Goal: Information Seeking & Learning: Understand process/instructions

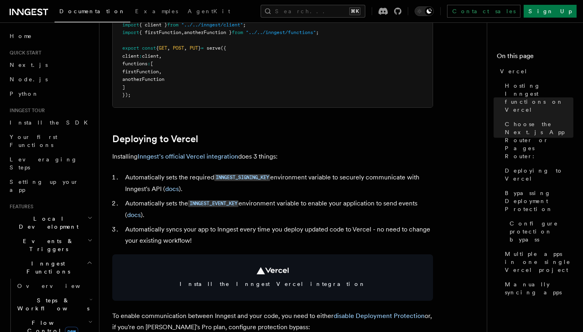
scroll to position [277, 0]
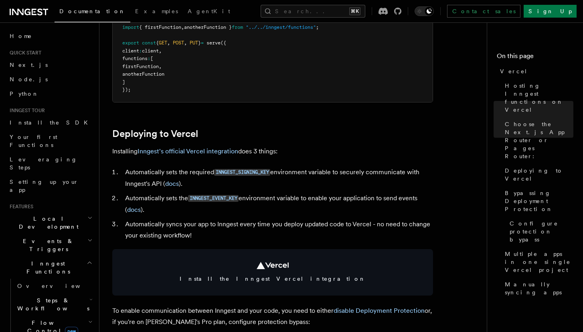
click at [341, 174] on li "Automatically sets the required INNGEST_SIGNING_KEY environment variable to sec…" at bounding box center [278, 178] width 310 height 23
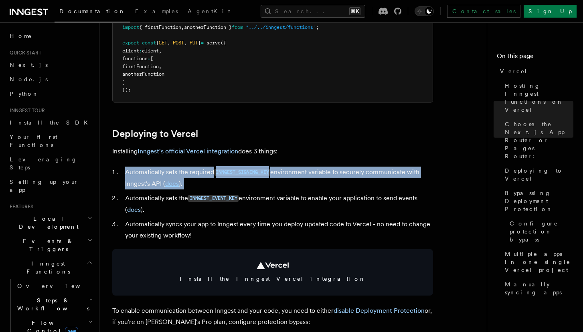
click at [341, 174] on li "Automatically sets the required INNGEST_SIGNING_KEY environment variable to sec…" at bounding box center [278, 178] width 310 height 23
click at [353, 178] on li "Automatically sets the required INNGEST_SIGNING_KEY environment variable to sec…" at bounding box center [278, 178] width 310 height 23
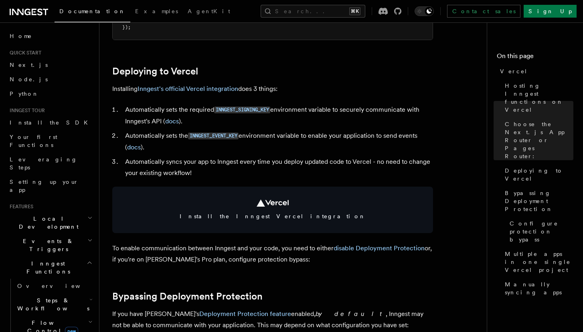
scroll to position [342, 0]
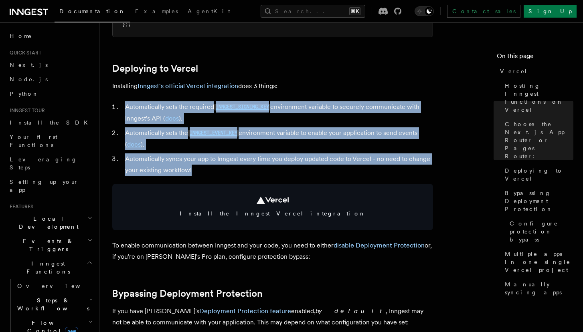
drag, startPoint x: 380, startPoint y: 95, endPoint x: 370, endPoint y: 165, distance: 70.1
click at [370, 165] on li "Automatically syncs your app to Inngest every time you deploy updated code to V…" at bounding box center [278, 165] width 310 height 22
drag, startPoint x: 370, startPoint y: 165, endPoint x: 389, endPoint y: 98, distance: 69.2
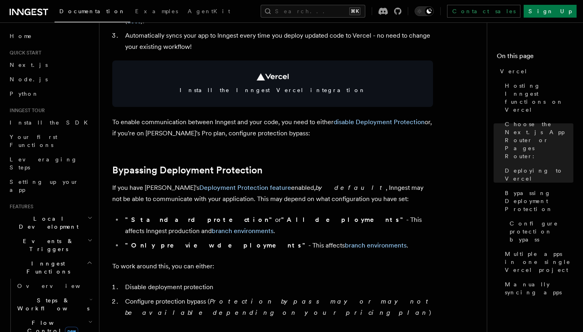
scroll to position [468, 0]
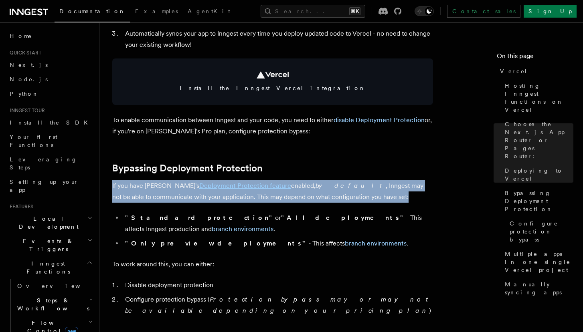
drag, startPoint x: 332, startPoint y: 197, endPoint x: 346, endPoint y: 176, distance: 24.7
drag, startPoint x: 346, startPoint y: 176, endPoint x: 348, endPoint y: 196, distance: 20.2
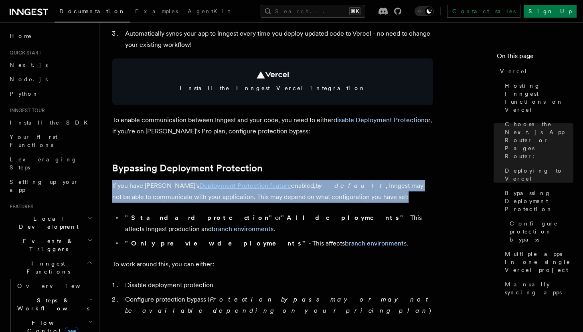
click at [348, 196] on p "If you have Vercel's Deployment Protection feature enabled, by default , Innges…" at bounding box center [272, 191] width 321 height 22
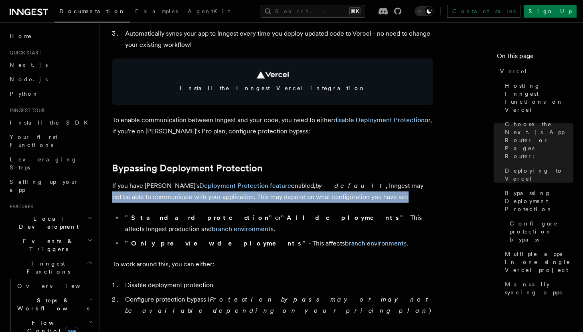
drag, startPoint x: 348, startPoint y: 196, endPoint x: 354, endPoint y: 179, distance: 18.1
click at [354, 180] on p "If you have Vercel's Deployment Protection feature enabled, by default , Innges…" at bounding box center [272, 191] width 321 height 22
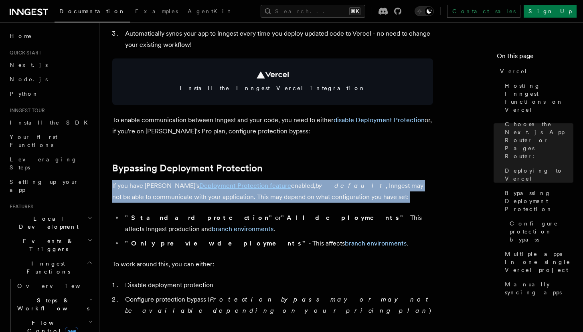
drag, startPoint x: 358, startPoint y: 176, endPoint x: 350, endPoint y: 202, distance: 27.3
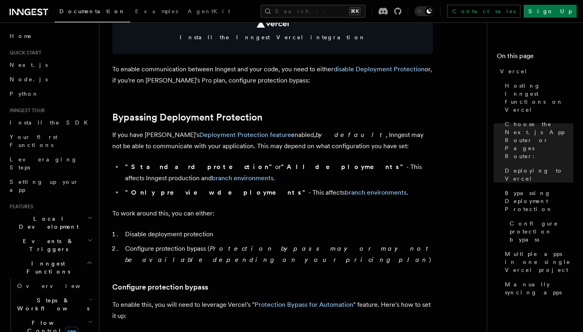
scroll to position [521, 0]
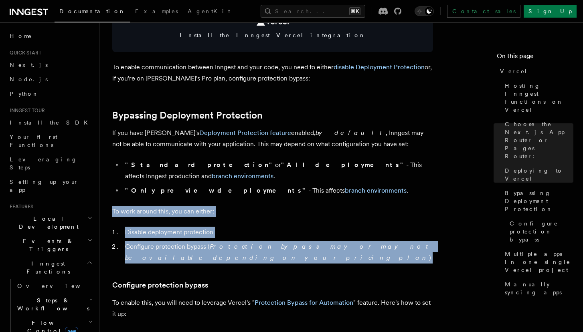
drag, startPoint x: 367, startPoint y: 184, endPoint x: 385, endPoint y: 242, distance: 61.0
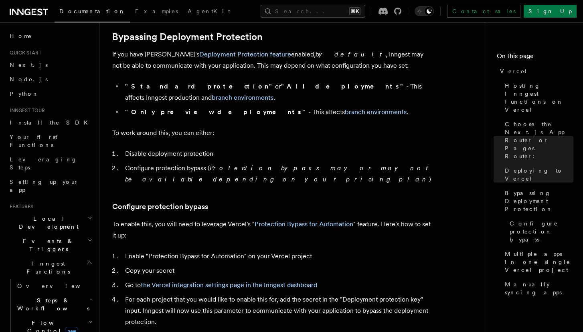
scroll to position [599, 0]
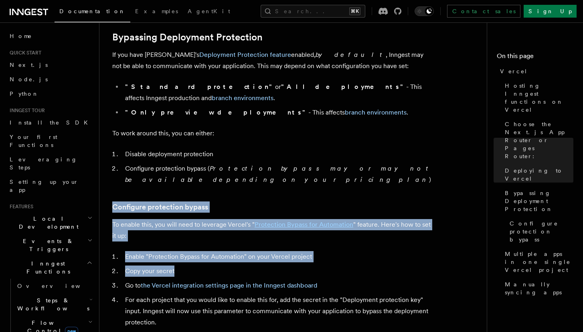
drag, startPoint x: 385, startPoint y: 175, endPoint x: 377, endPoint y: 252, distance: 77.4
click at [377, 252] on article "Platform Deployment Cloud Providers Setup Vercel Inngest enables you to host yo…" at bounding box center [296, 271] width 368 height 1671
click at [377, 266] on li "Copy your secret" at bounding box center [278, 271] width 310 height 11
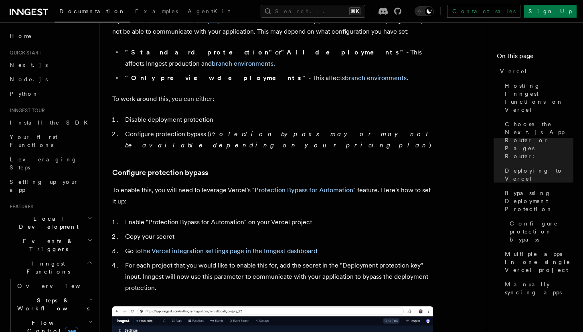
scroll to position [634, 0]
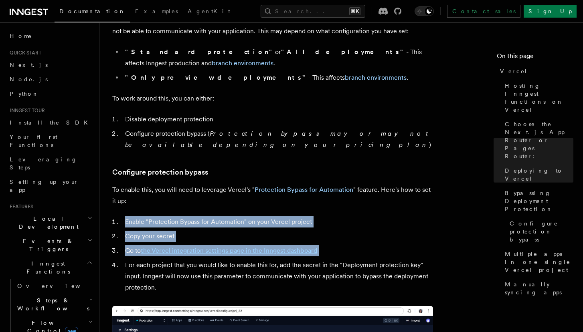
drag, startPoint x: 419, startPoint y: 182, endPoint x: 415, endPoint y: 235, distance: 52.7
click at [415, 235] on article "Platform Deployment Cloud Providers Setup Vercel Inngest enables you to host yo…" at bounding box center [296, 236] width 368 height 1671
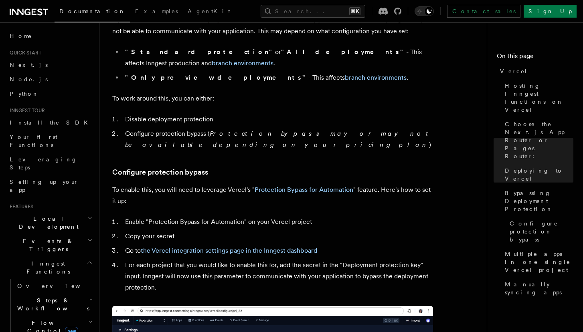
click at [415, 260] on li "For each project that you would like to enable this for, add the secret in the …" at bounding box center [278, 277] width 310 height 34
